Goal: Transaction & Acquisition: Purchase product/service

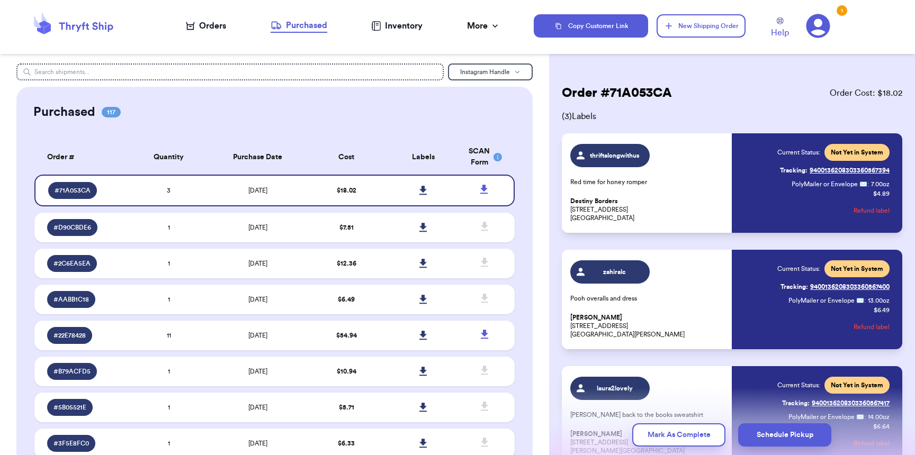
click at [224, 25] on div "Orders" at bounding box center [206, 26] width 40 height 13
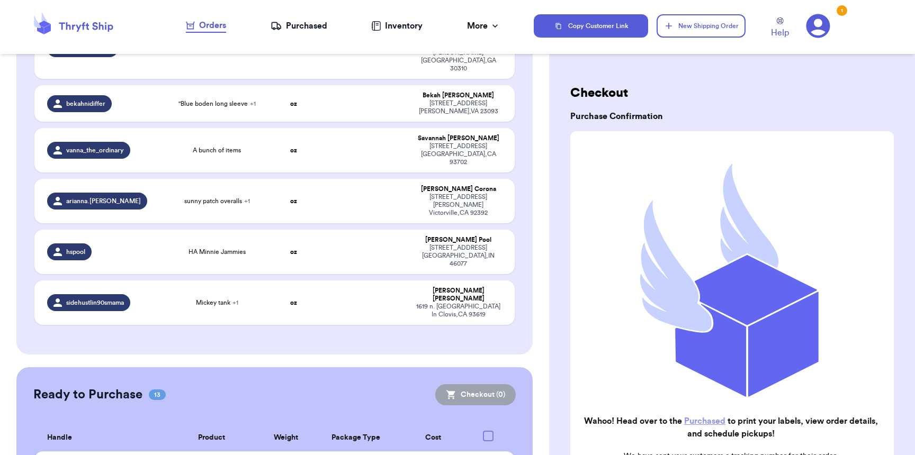
scroll to position [757, 0]
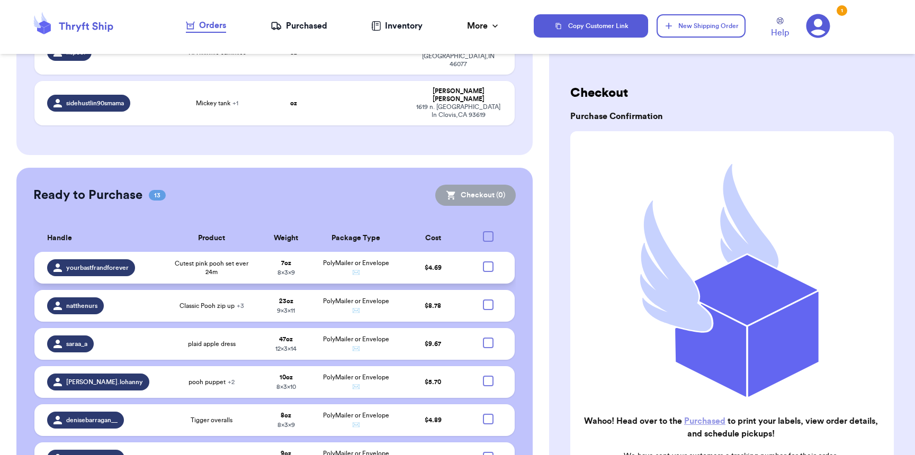
click at [474, 252] on td at bounding box center [491, 268] width 47 height 32
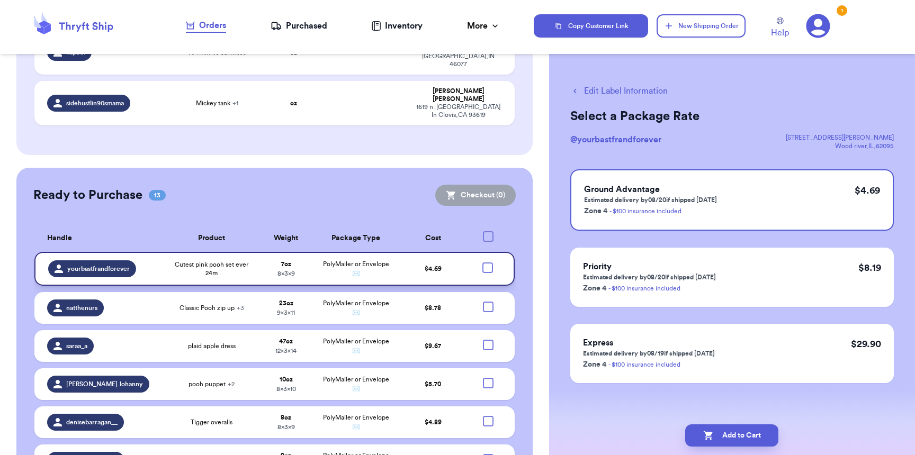
click at [482, 263] on div at bounding box center [487, 268] width 11 height 11
click at [487, 262] on input "checkbox" at bounding box center [487, 262] width 1 height 1
checkbox input "true"
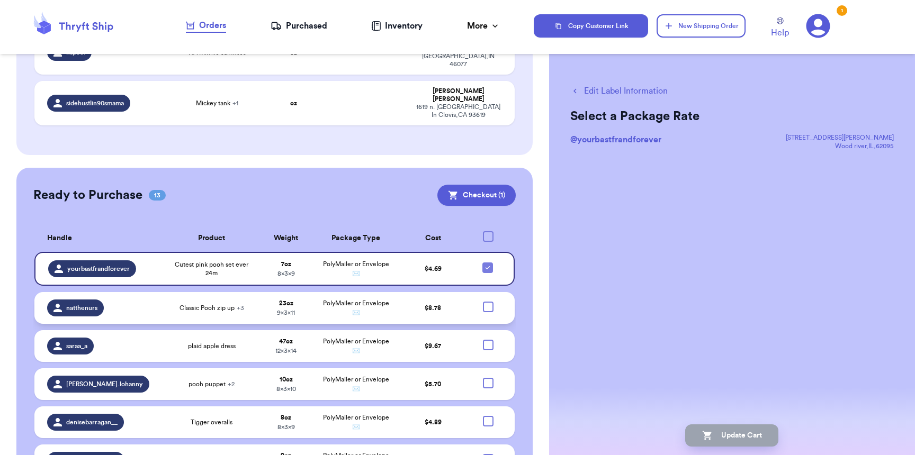
click at [485, 302] on div at bounding box center [488, 307] width 11 height 11
click at [488, 301] on input "checkbox" at bounding box center [488, 301] width 1 height 1
checkbox input "true"
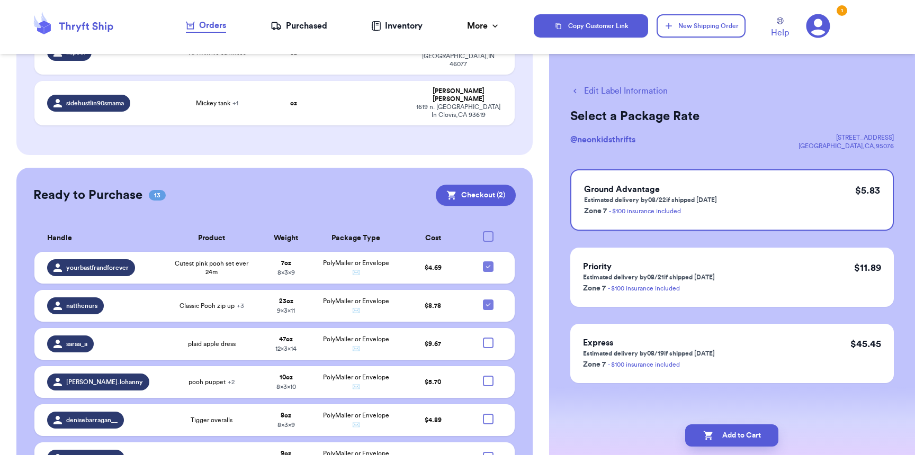
checkbox input "true"
click at [483, 452] on div at bounding box center [488, 457] width 11 height 11
click at [488, 452] on input "checkbox" at bounding box center [488, 452] width 1 height 1
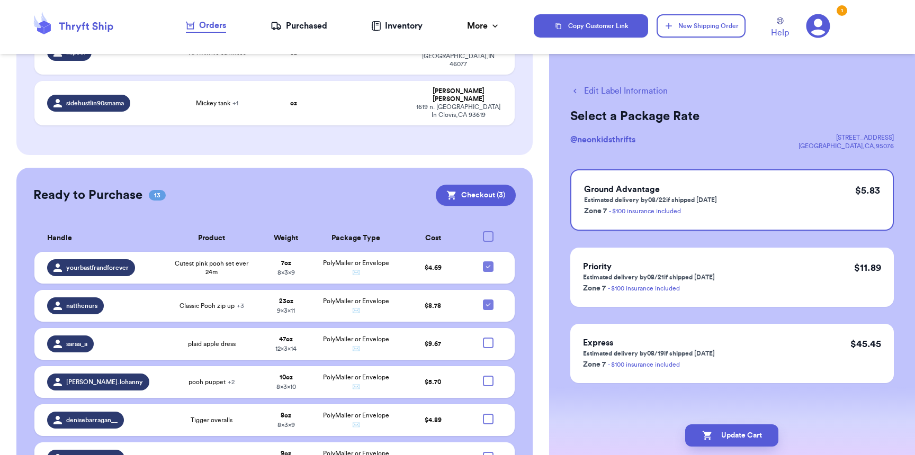
checkbox input "true"
click at [483, 376] on div at bounding box center [488, 381] width 11 height 11
click at [488, 375] on input "checkbox" at bounding box center [488, 375] width 1 height 1
checkbox input "true"
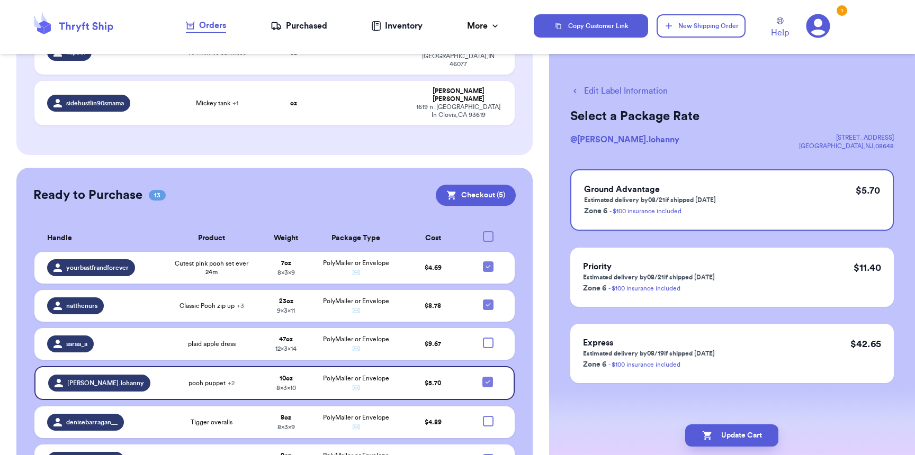
checkbox input "true"
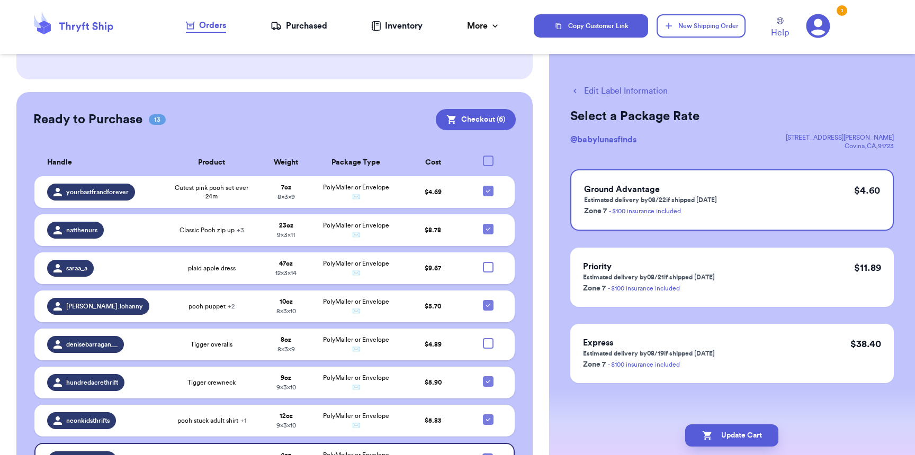
scroll to position [916, 0]
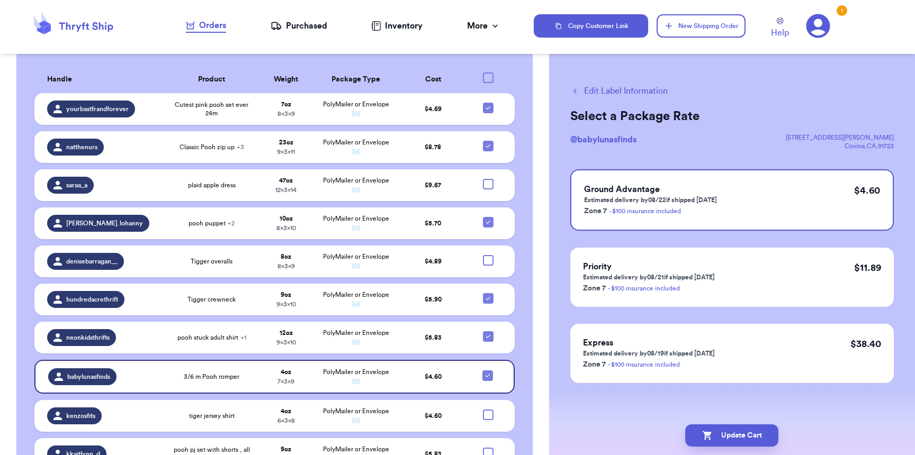
checkbox input "true"
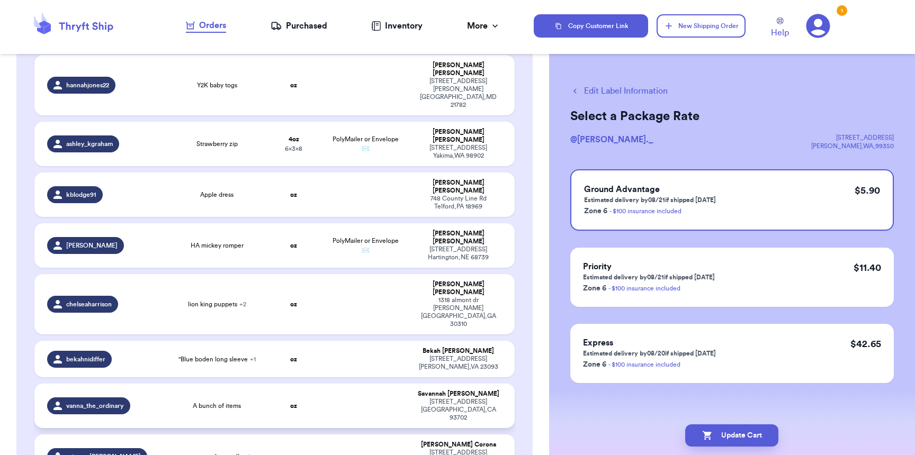
scroll to position [402, 0]
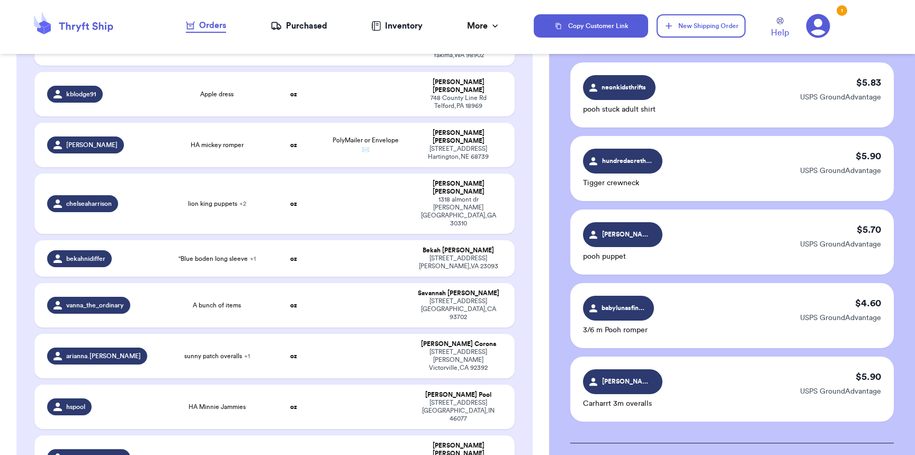
scroll to position [453, 0]
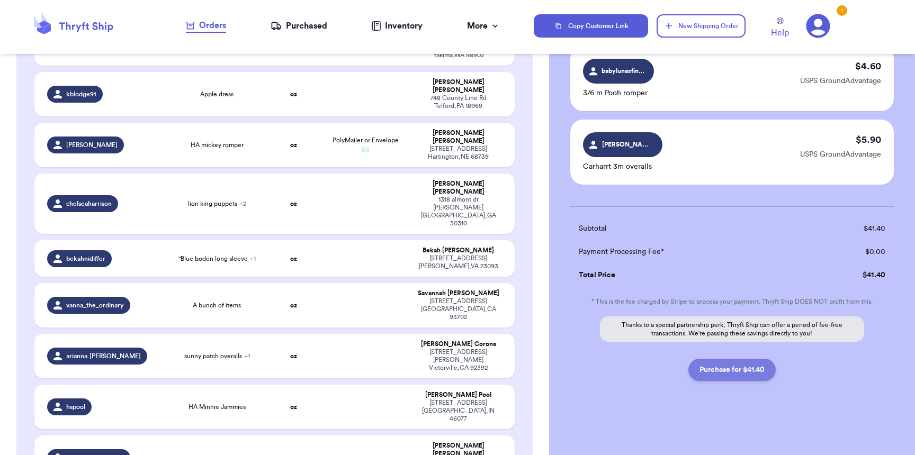
click at [730, 375] on button "Purchase for $41.40" at bounding box center [731, 370] width 87 height 22
checkbox input "false"
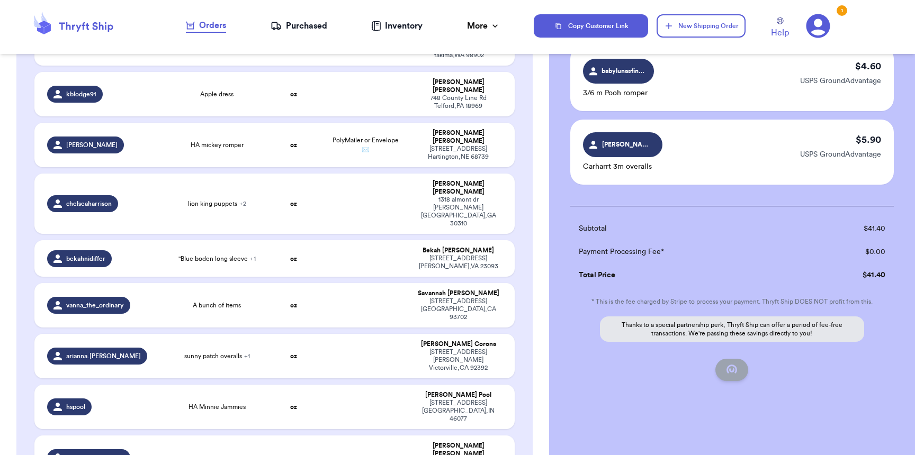
checkbox input "false"
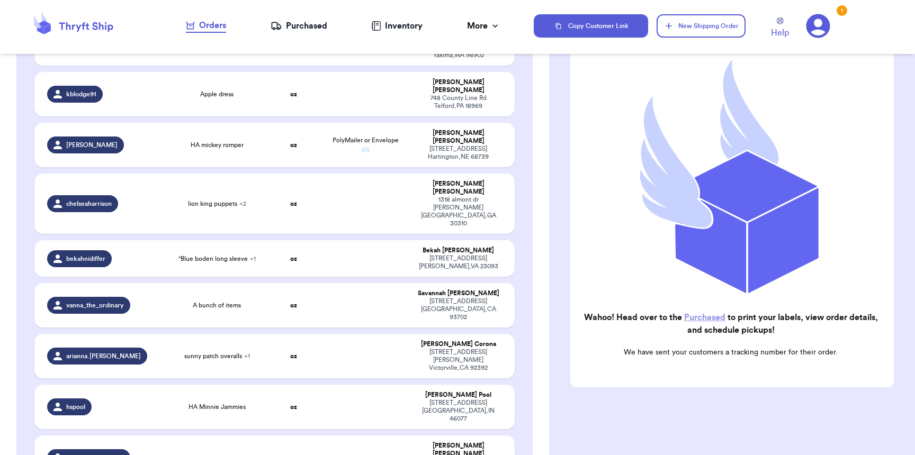
click at [299, 26] on div "Purchased" at bounding box center [299, 26] width 57 height 13
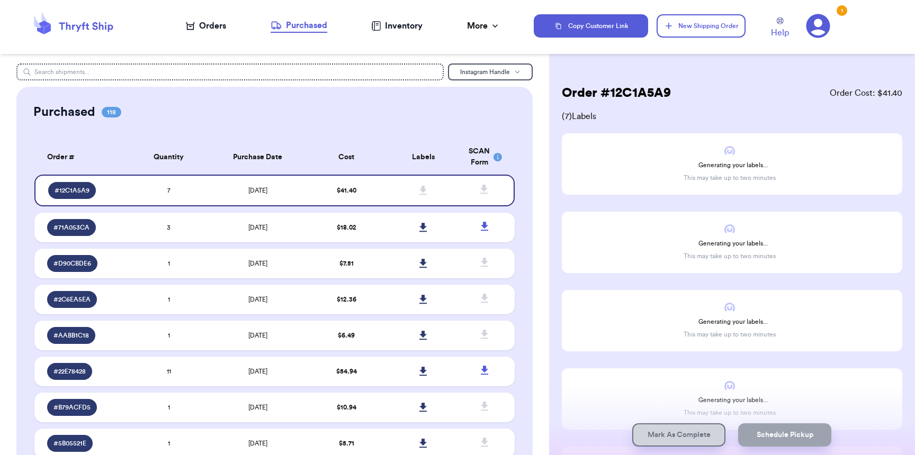
click at [219, 27] on div "Orders" at bounding box center [206, 26] width 40 height 13
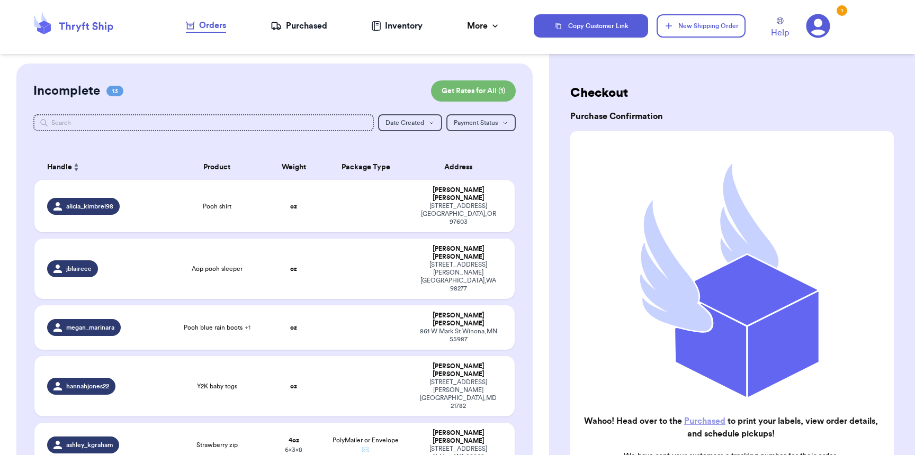
click at [277, 25] on icon at bounding box center [276, 26] width 11 height 11
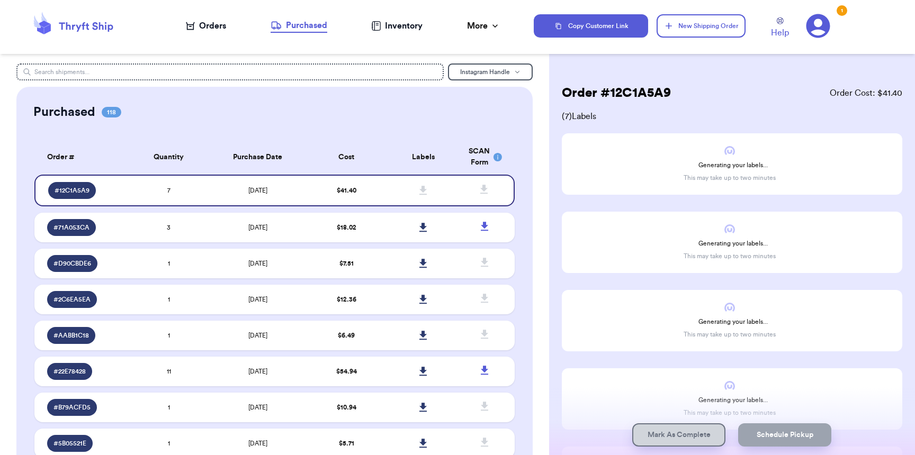
click at [205, 25] on div "Orders" at bounding box center [206, 26] width 40 height 13
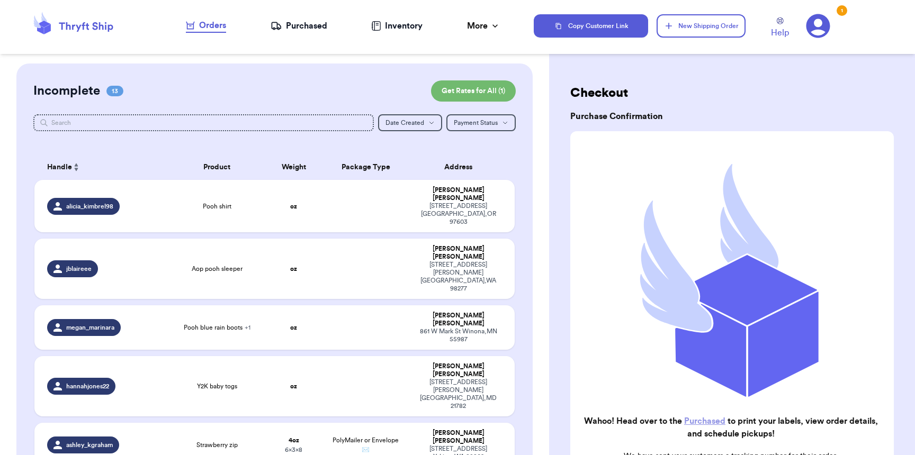
click at [322, 25] on div "Purchased" at bounding box center [299, 26] width 57 height 13
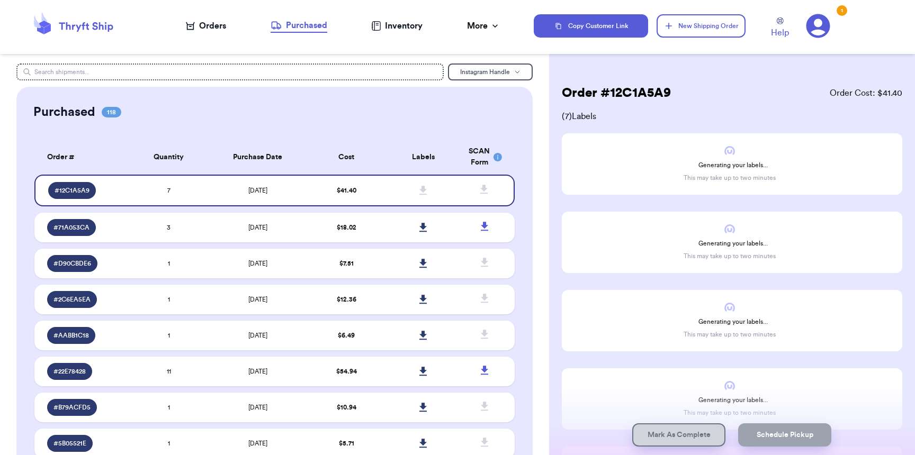
click at [225, 29] on div "Orders" at bounding box center [206, 26] width 40 height 13
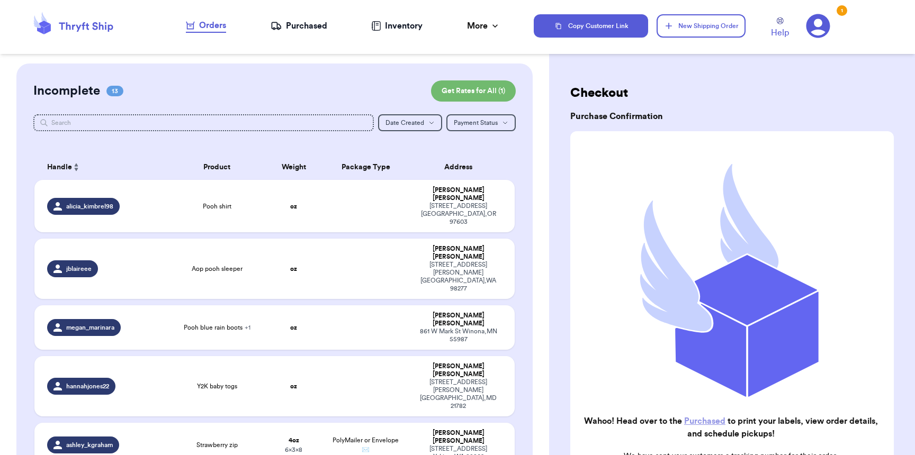
click at [311, 28] on div "Purchased" at bounding box center [299, 26] width 57 height 13
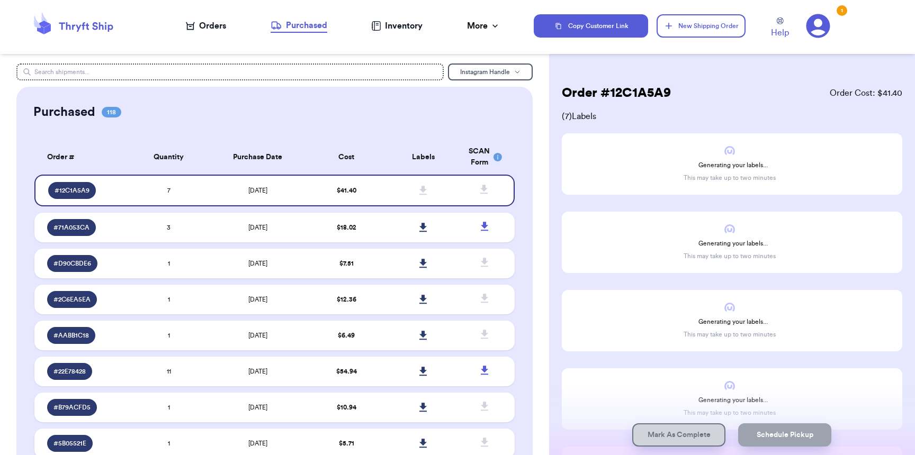
click at [208, 29] on div "Orders" at bounding box center [206, 26] width 40 height 13
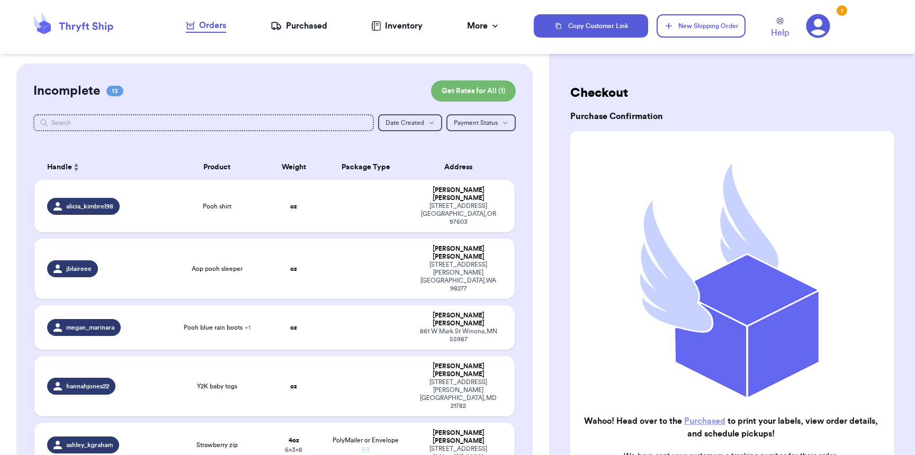
click at [305, 26] on div "Purchased" at bounding box center [299, 26] width 57 height 13
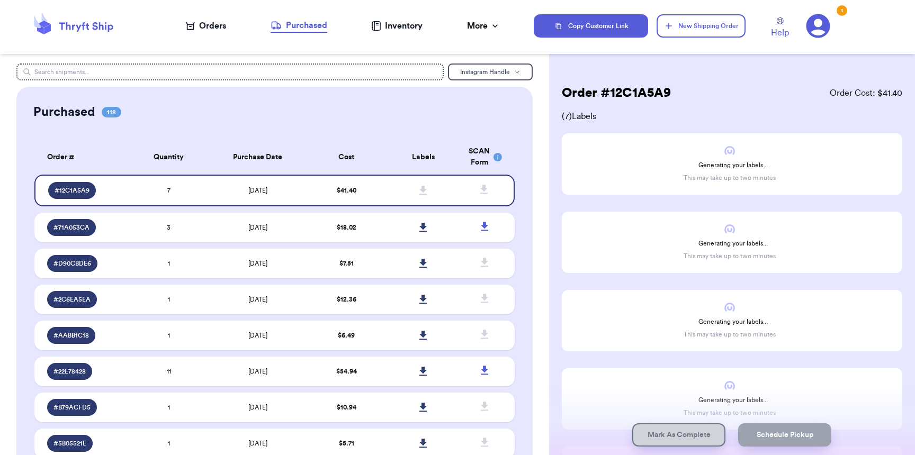
click at [208, 30] on div "Orders" at bounding box center [206, 26] width 40 height 13
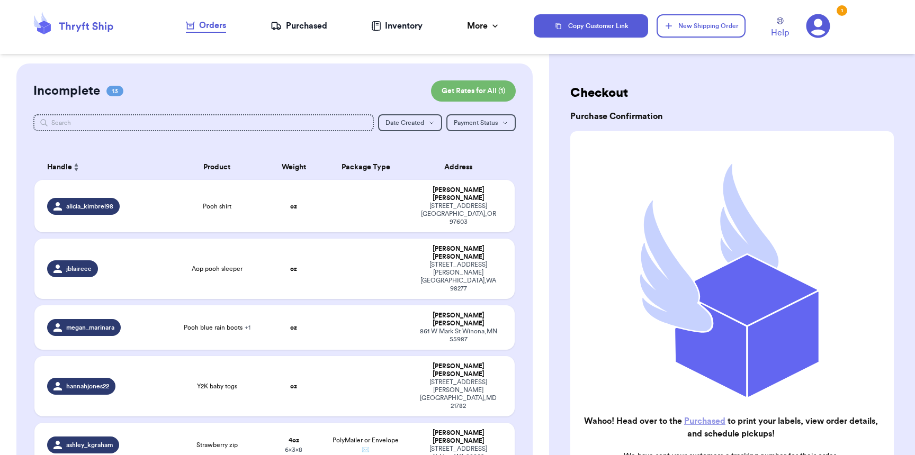
click at [291, 23] on div "Purchased" at bounding box center [299, 26] width 57 height 13
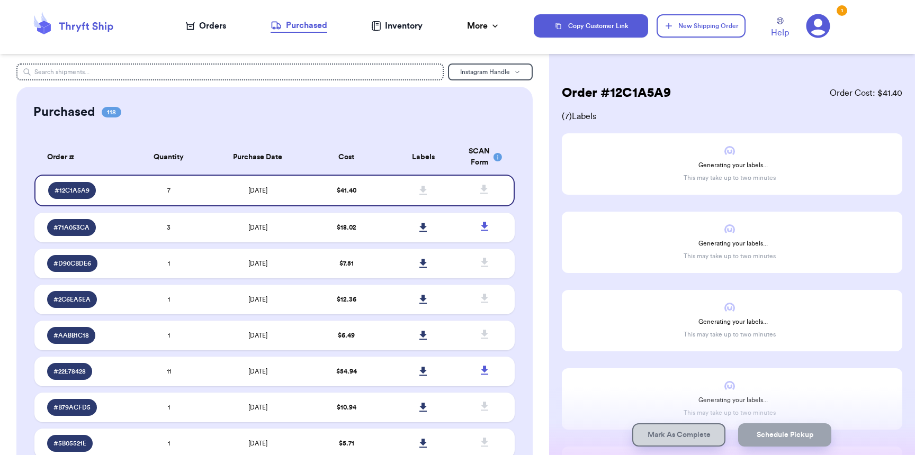
click at [207, 29] on div "Orders" at bounding box center [206, 26] width 40 height 13
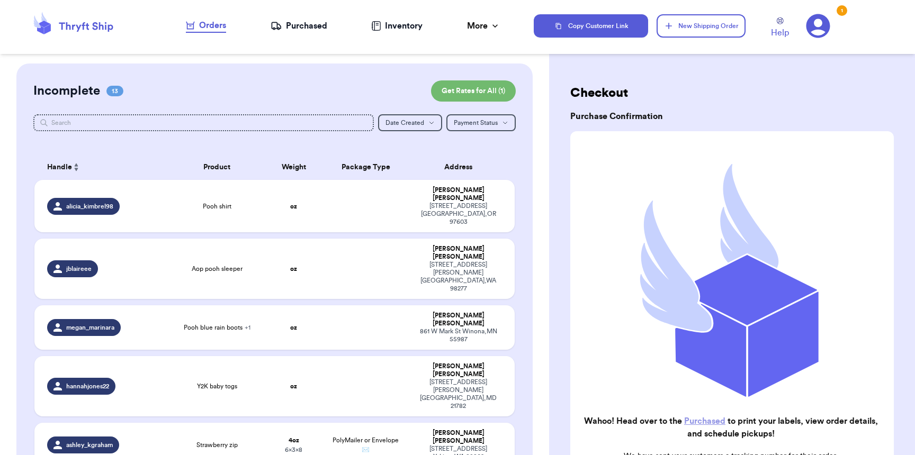
click at [275, 28] on icon at bounding box center [276, 26] width 11 height 11
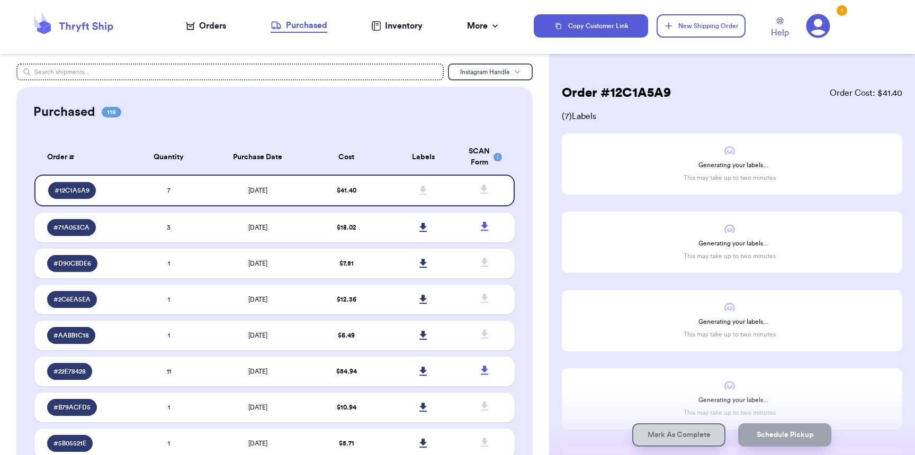
click at [198, 24] on div "Orders" at bounding box center [206, 26] width 40 height 13
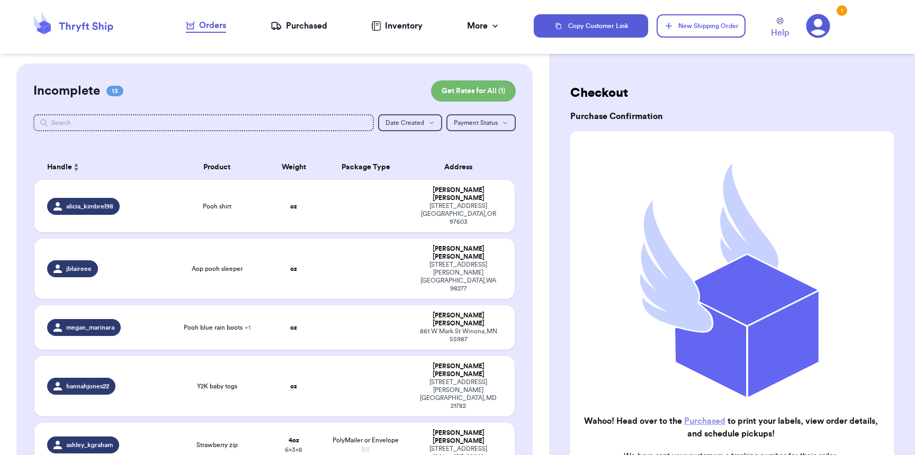
click at [312, 21] on div "Purchased" at bounding box center [299, 26] width 57 height 13
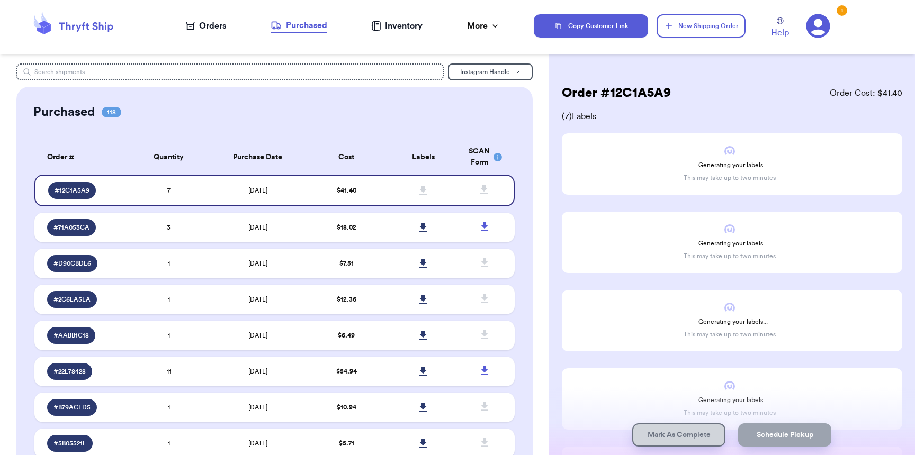
click at [212, 18] on nav "Orders Purchased Inventory More Stats Completed Orders" at bounding box center [343, 25] width 381 height 35
click at [194, 22] on icon at bounding box center [190, 26] width 9 height 8
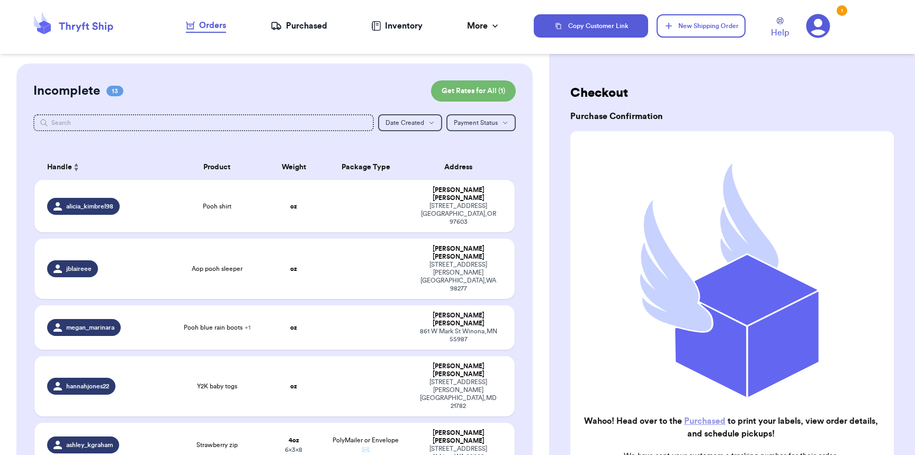
click at [307, 25] on div "Purchased" at bounding box center [299, 26] width 57 height 13
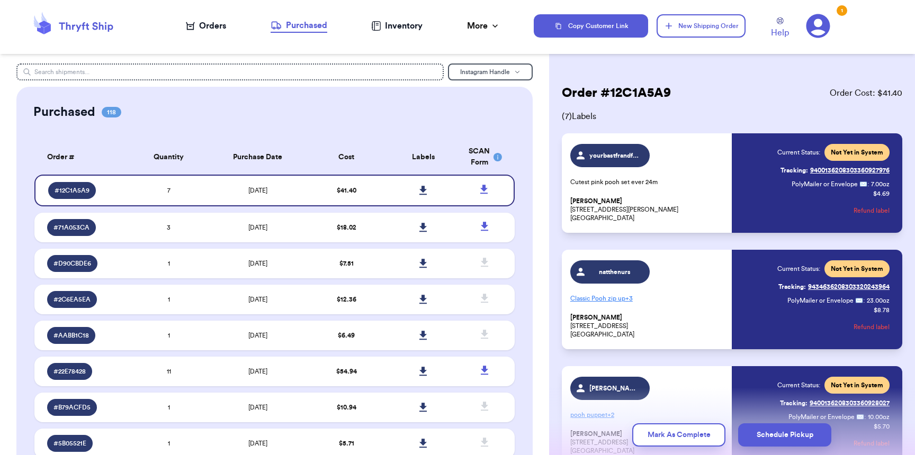
click at [213, 32] on nav "Orders Purchased Inventory More Stats Completed Orders" at bounding box center [343, 25] width 381 height 35
click at [214, 29] on div "Orders" at bounding box center [206, 26] width 40 height 13
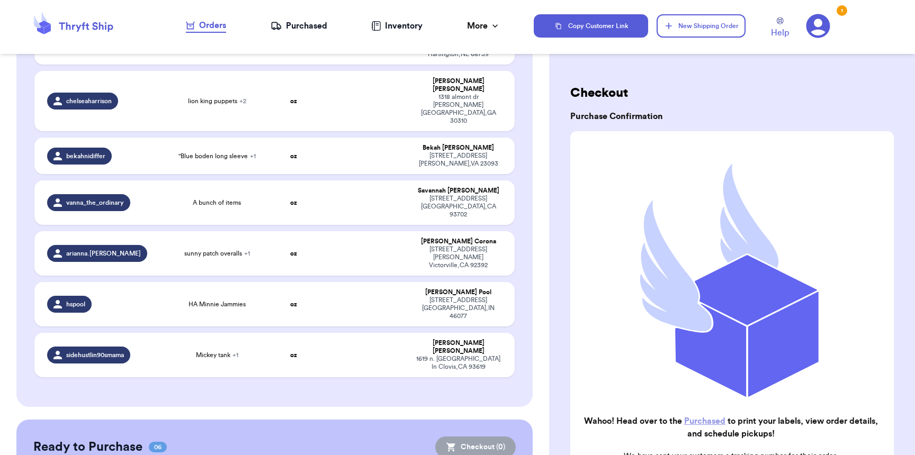
scroll to position [667, 0]
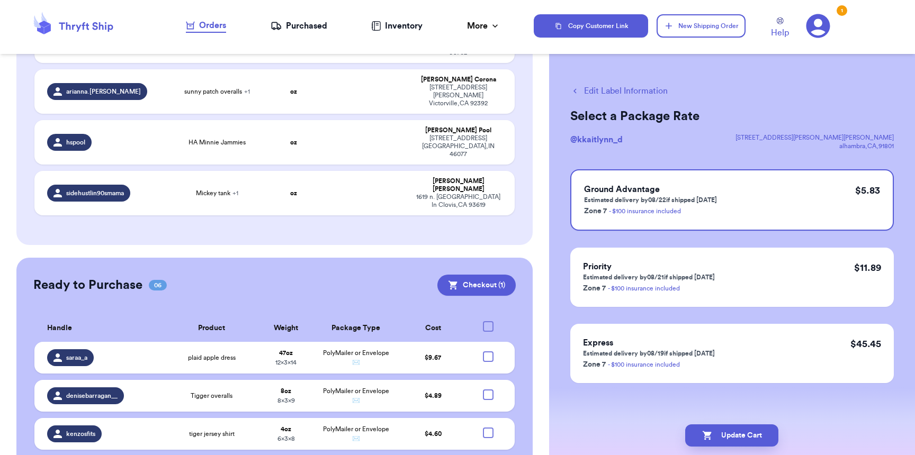
checkbox input "false"
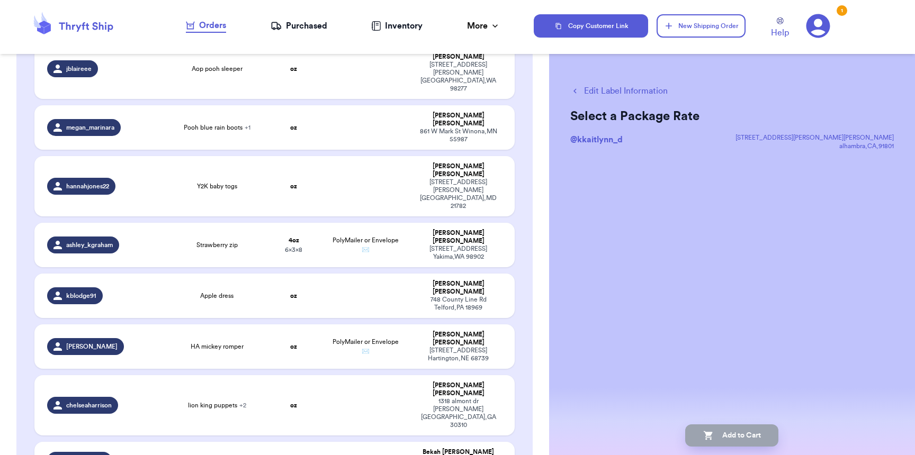
scroll to position [0, 0]
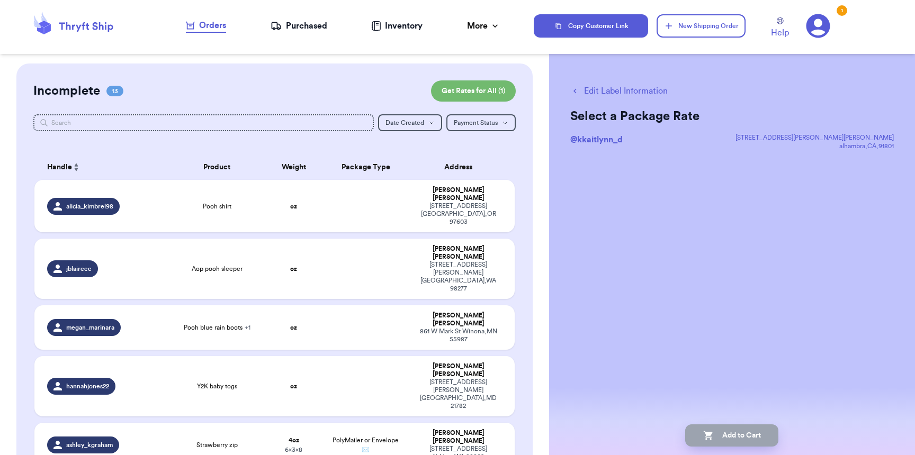
click at [317, 30] on div "Purchased" at bounding box center [299, 26] width 57 height 13
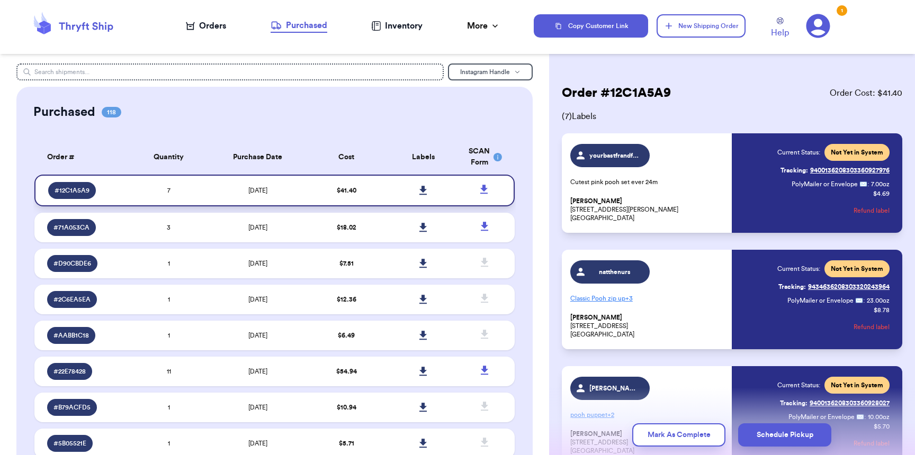
click at [419, 193] on icon at bounding box center [423, 191] width 8 height 10
click at [222, 23] on div "Orders" at bounding box center [206, 26] width 40 height 13
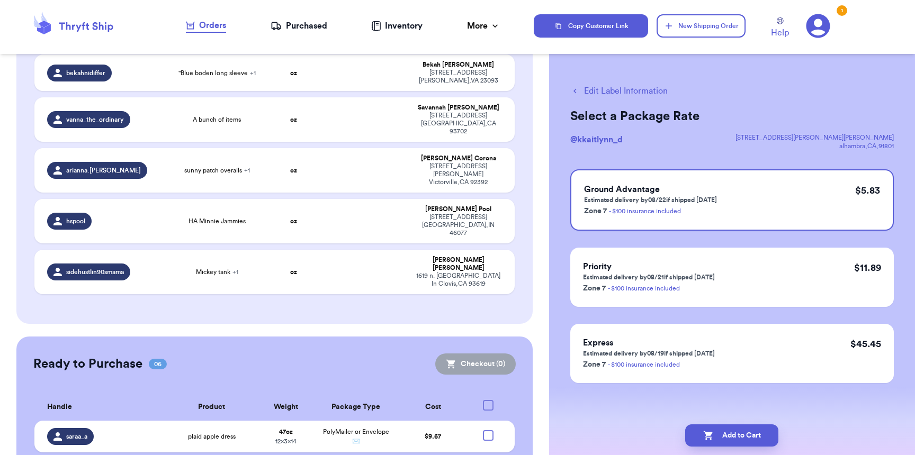
scroll to position [669, 0]
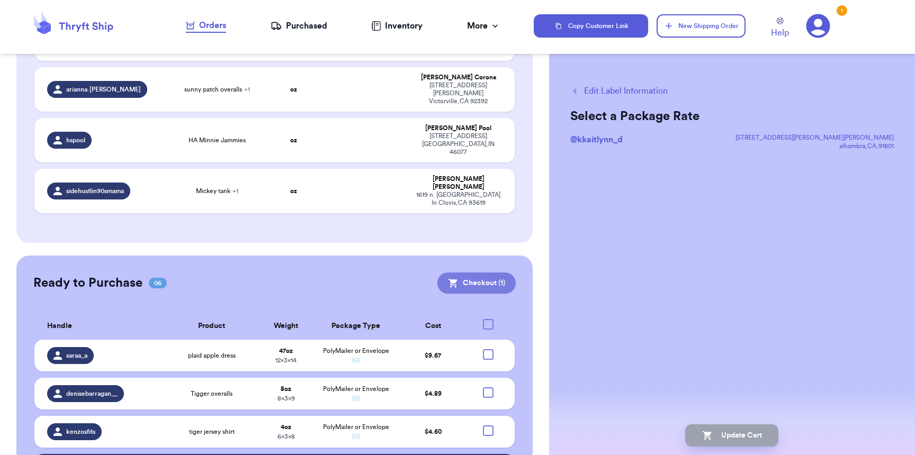
click at [481, 273] on button "Checkout ( 1 )" at bounding box center [476, 283] width 78 height 21
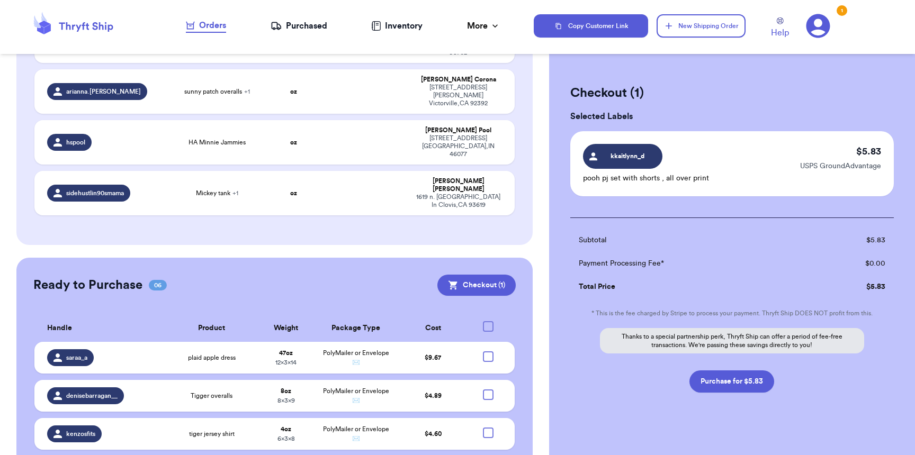
click at [723, 393] on div "Checkout ( 1 ) Selected Labels kkaitlynn_d pooh pj set with shorts , all over p…" at bounding box center [732, 266] width 366 height 404
click at [726, 387] on button "Purchase for $5.83" at bounding box center [732, 382] width 85 height 22
checkbox input "false"
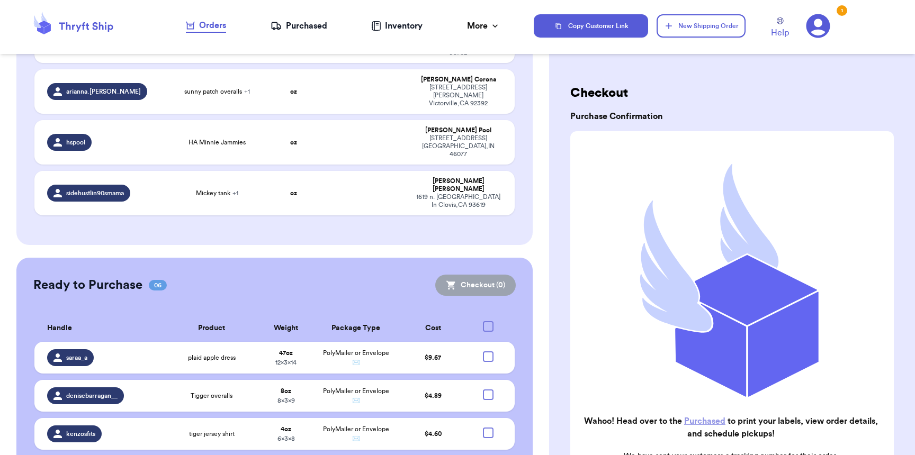
scroll to position [629, 0]
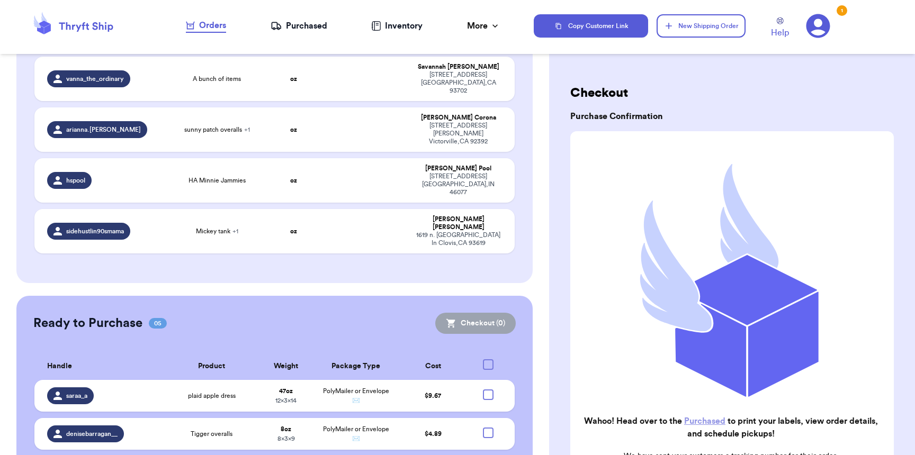
click at [312, 33] on nav "Orders Purchased Inventory More Stats Completed Orders" at bounding box center [343, 25] width 381 height 35
click at [311, 30] on div "Purchased" at bounding box center [299, 26] width 57 height 13
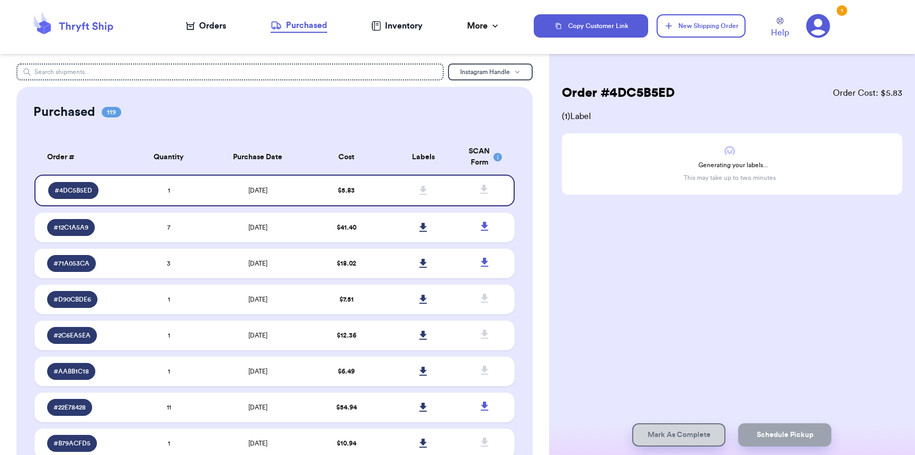
click at [204, 15] on nav "Orders Purchased Inventory More Stats Completed Orders" at bounding box center [343, 25] width 381 height 35
click at [209, 35] on nav "Orders Purchased Inventory More Stats Completed Orders" at bounding box center [343, 25] width 381 height 35
click at [207, 30] on div "Orders" at bounding box center [206, 26] width 40 height 13
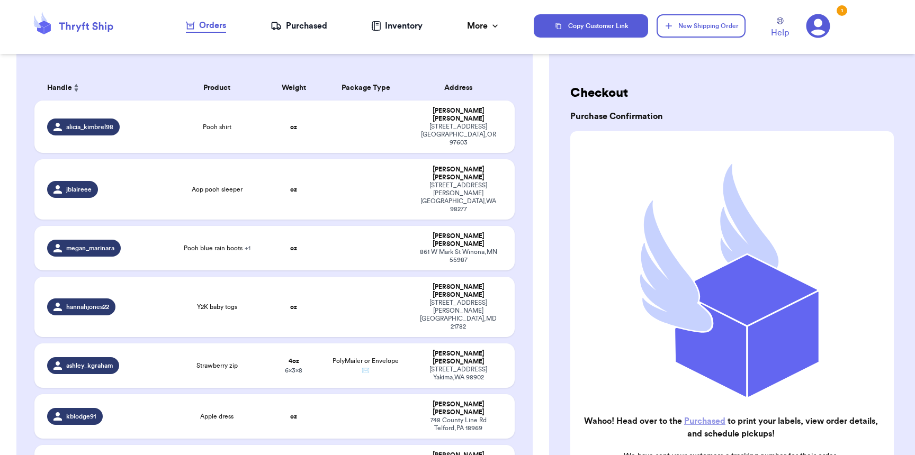
scroll to position [336, 0]
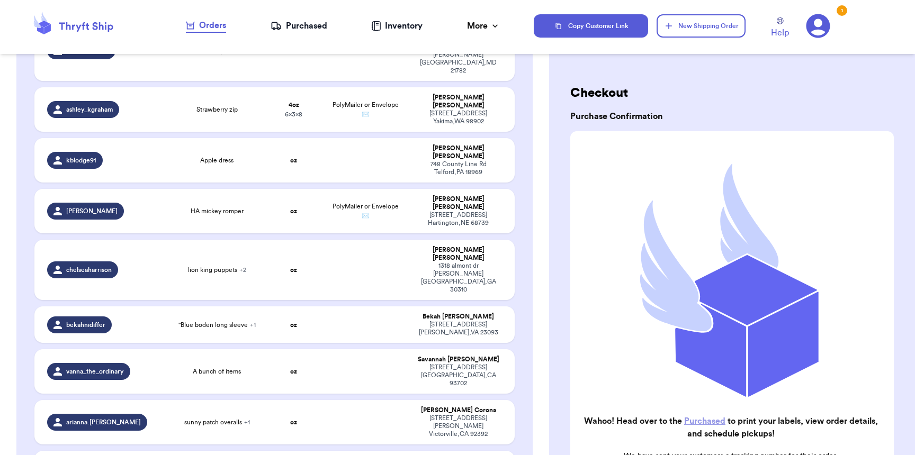
click at [285, 29] on div "Purchased" at bounding box center [299, 26] width 57 height 13
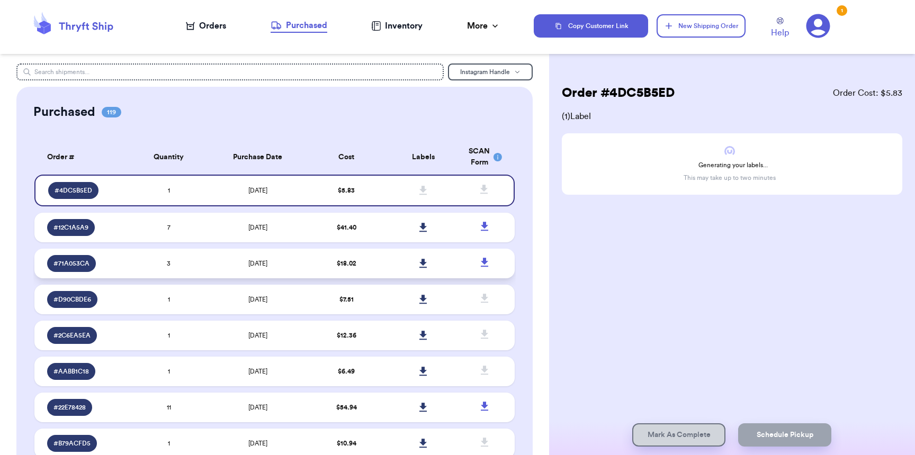
click at [332, 268] on td "$ 18.02" at bounding box center [346, 264] width 77 height 30
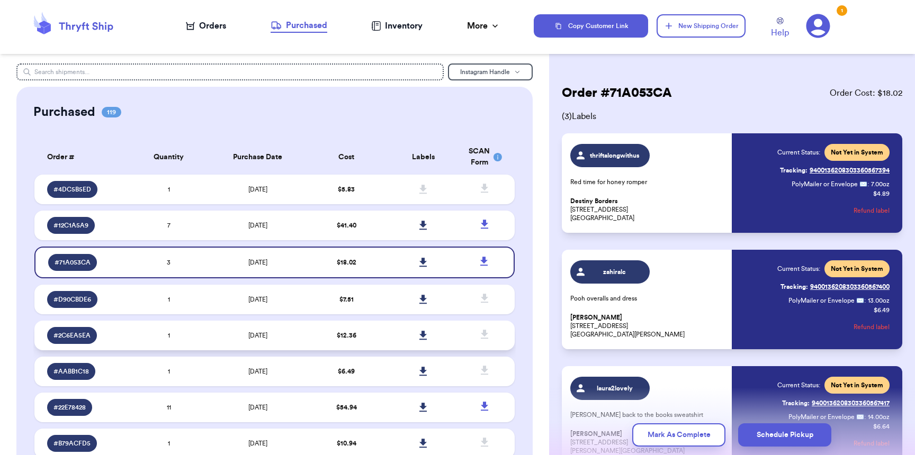
click at [359, 339] on td "$ 12.36" at bounding box center [346, 336] width 77 height 30
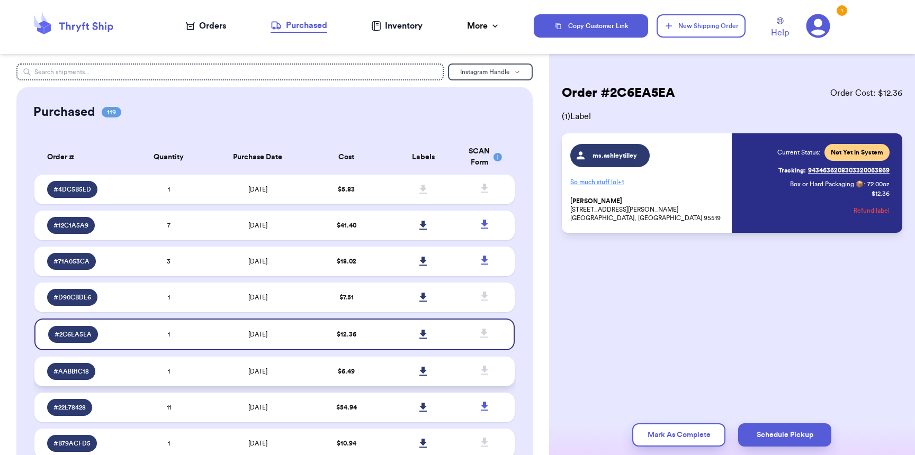
click at [358, 379] on td "$ 6.49" at bounding box center [346, 372] width 77 height 30
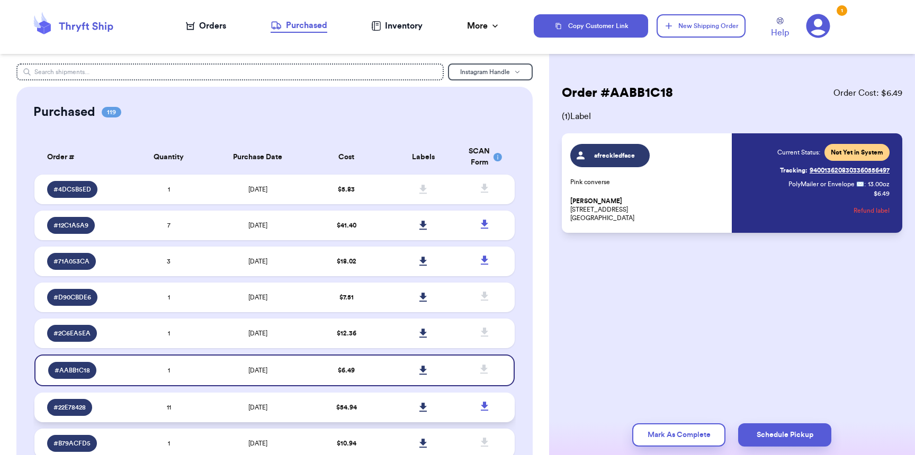
click at [356, 400] on td "$ 54.94" at bounding box center [346, 408] width 77 height 30
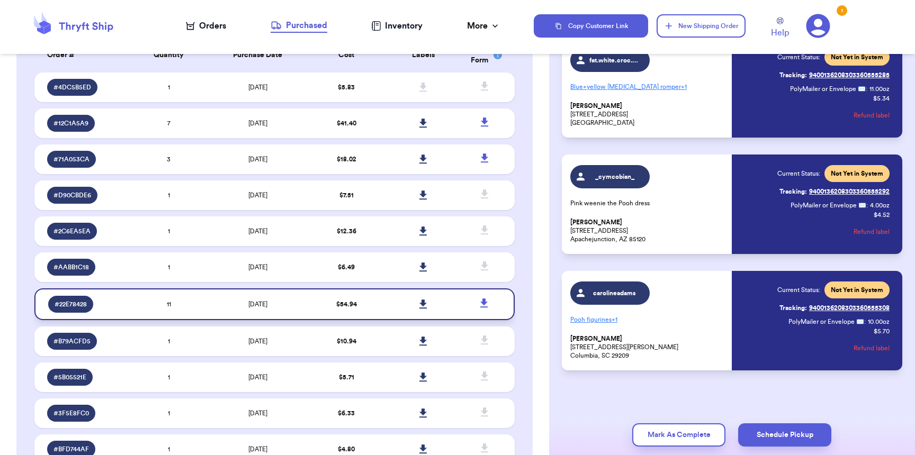
scroll to position [108, 0]
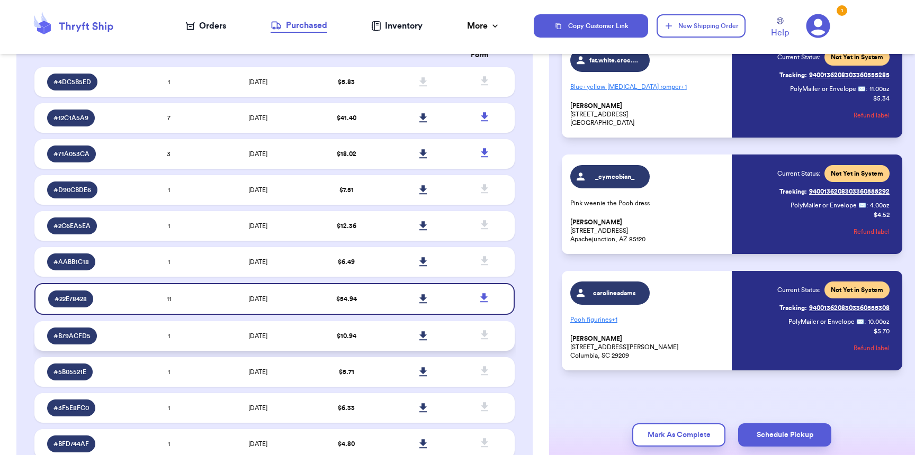
click at [347, 339] on span "$ 10.94" at bounding box center [347, 336] width 20 height 6
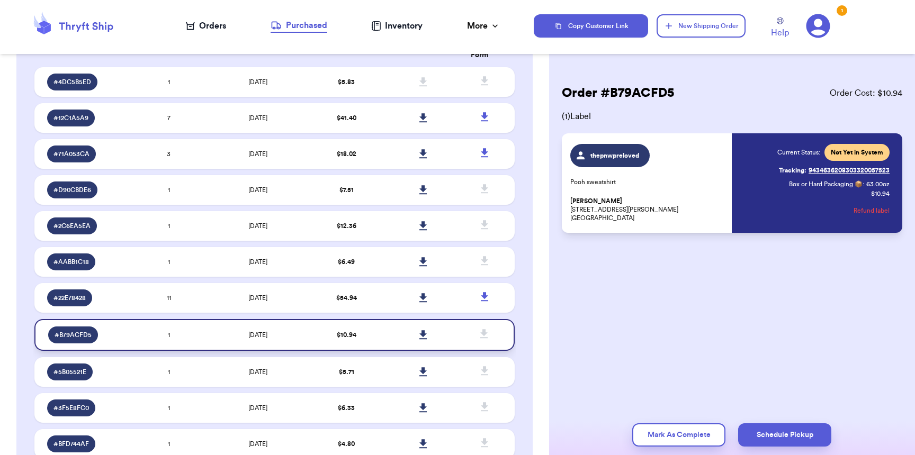
scroll to position [0, 0]
click at [419, 334] on icon at bounding box center [422, 334] width 7 height 9
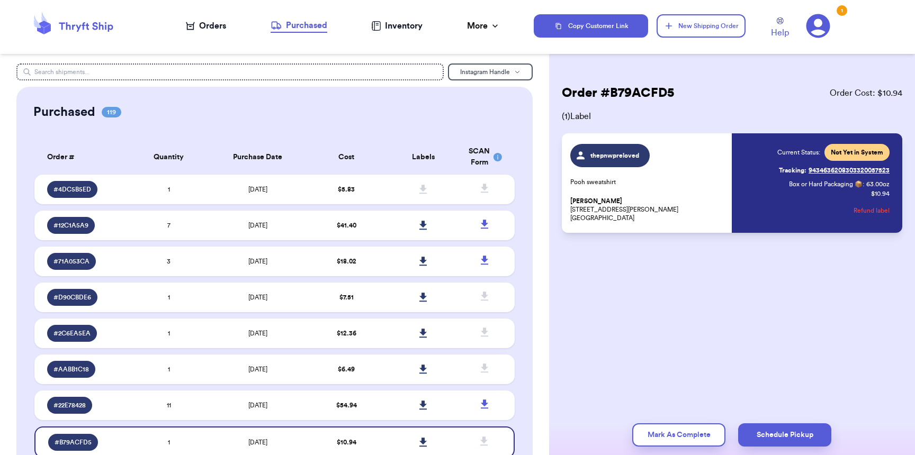
click at [202, 28] on div "Orders" at bounding box center [206, 26] width 40 height 13
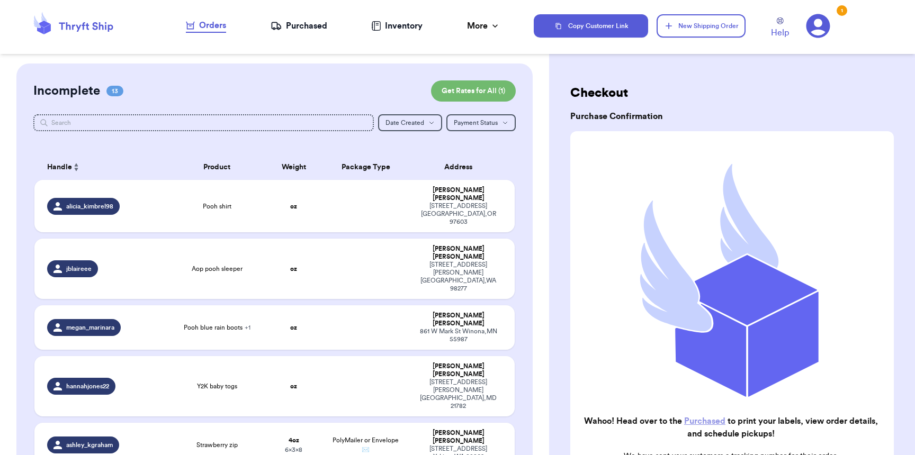
click at [310, 24] on div "Purchased" at bounding box center [299, 26] width 57 height 13
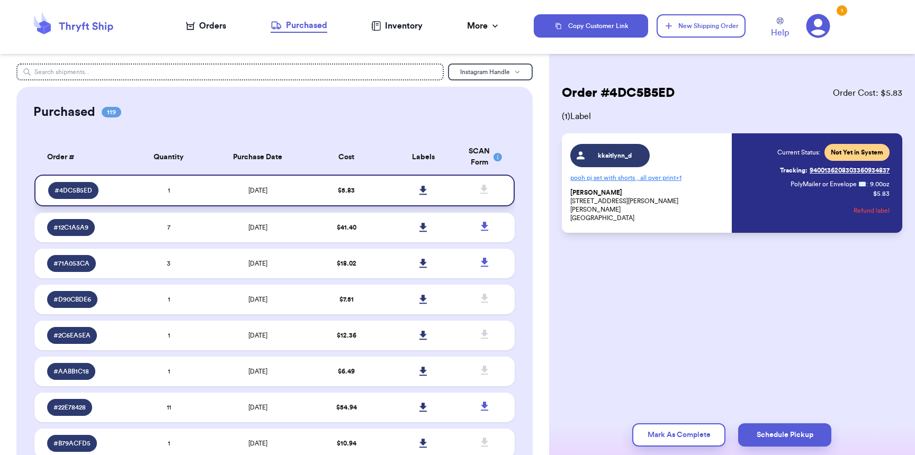
click at [419, 189] on icon at bounding box center [423, 191] width 8 height 10
